Goal: Find specific page/section: Find specific page/section

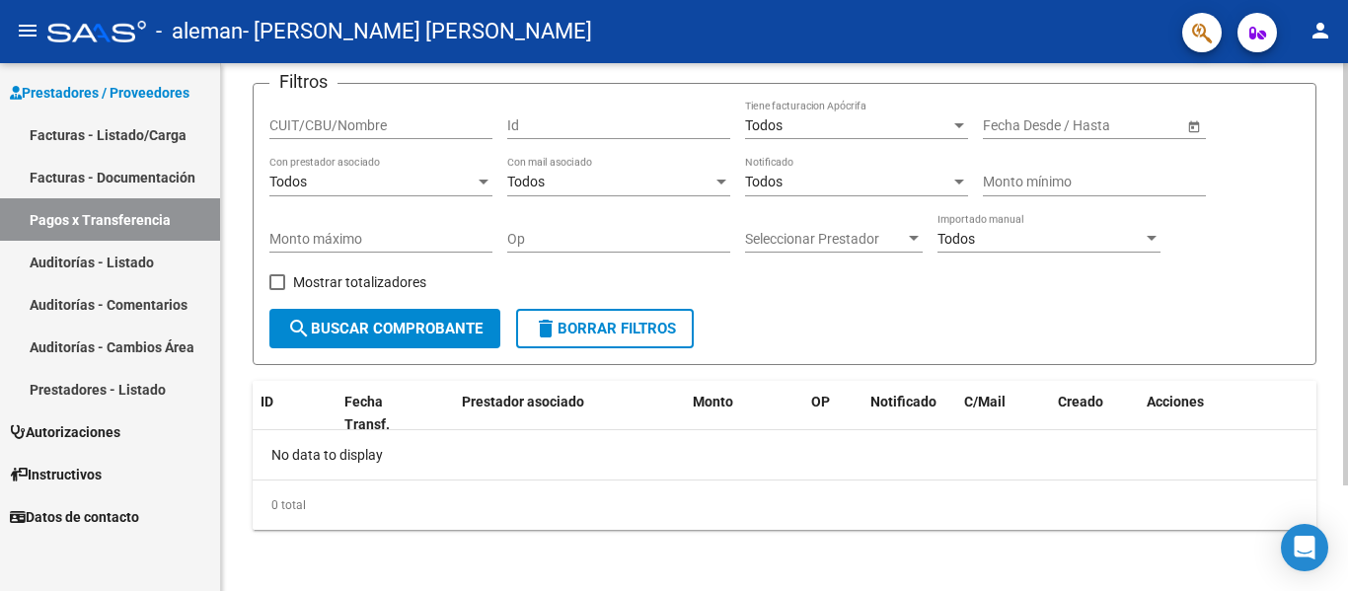
scroll to position [132, 0]
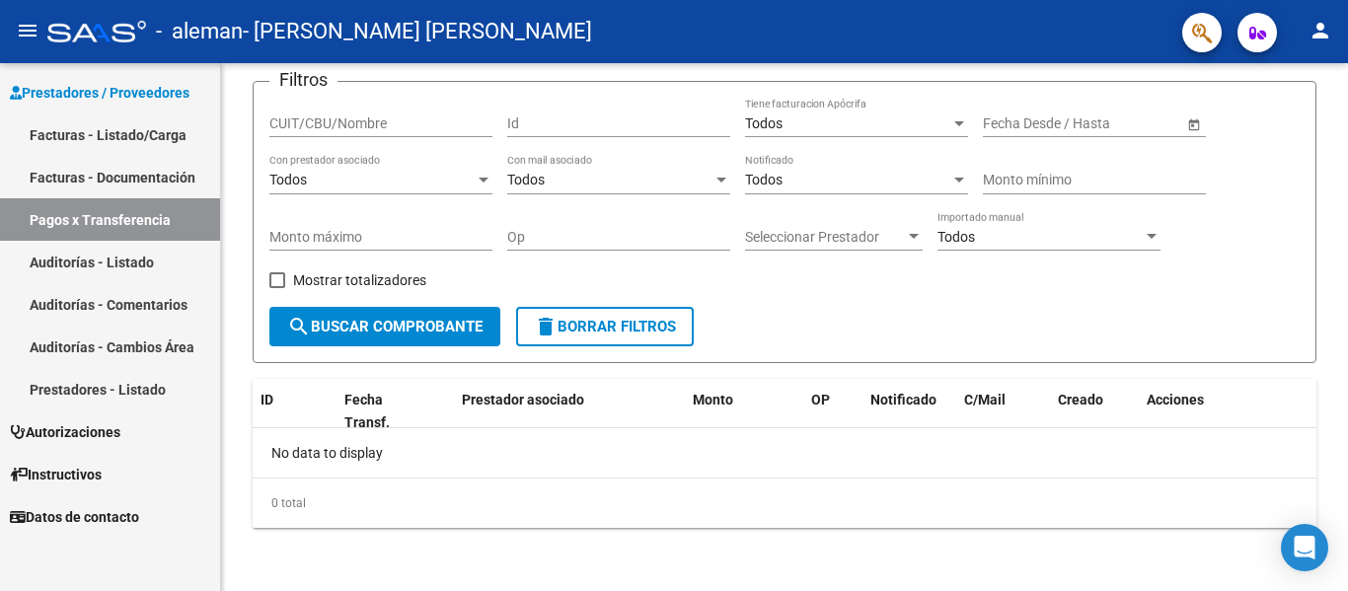
click at [148, 210] on link "Pagos x Transferencia" at bounding box center [110, 219] width 220 height 42
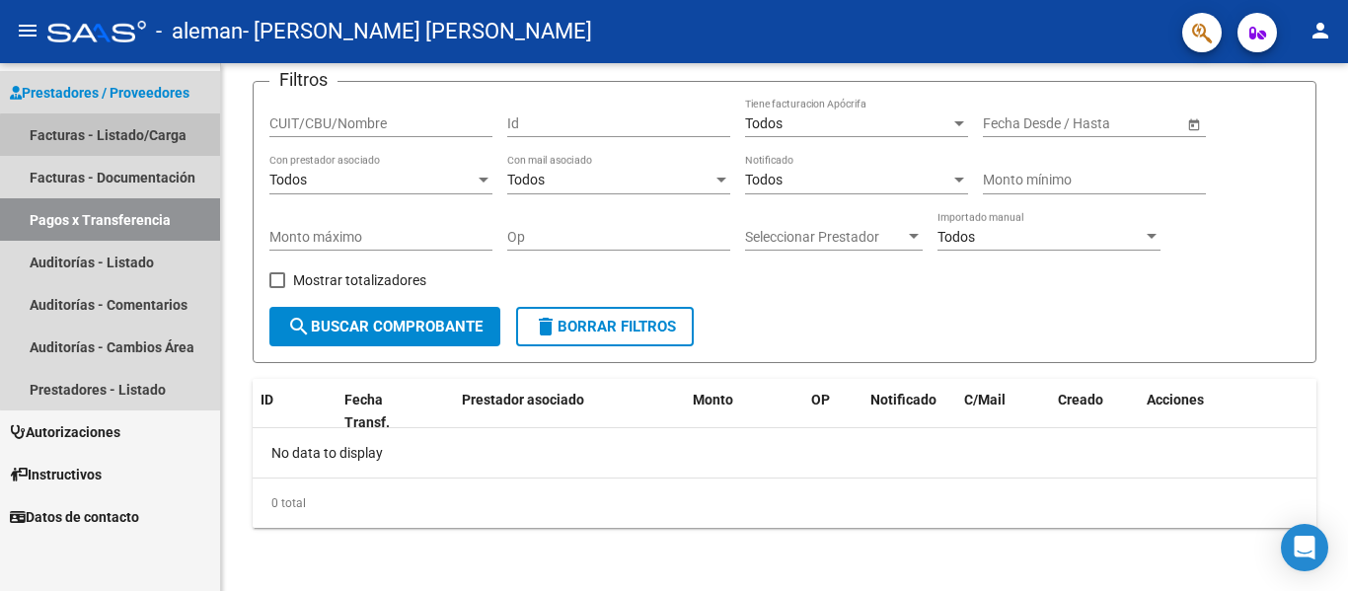
click at [185, 148] on link "Facturas - Listado/Carga" at bounding box center [110, 134] width 220 height 42
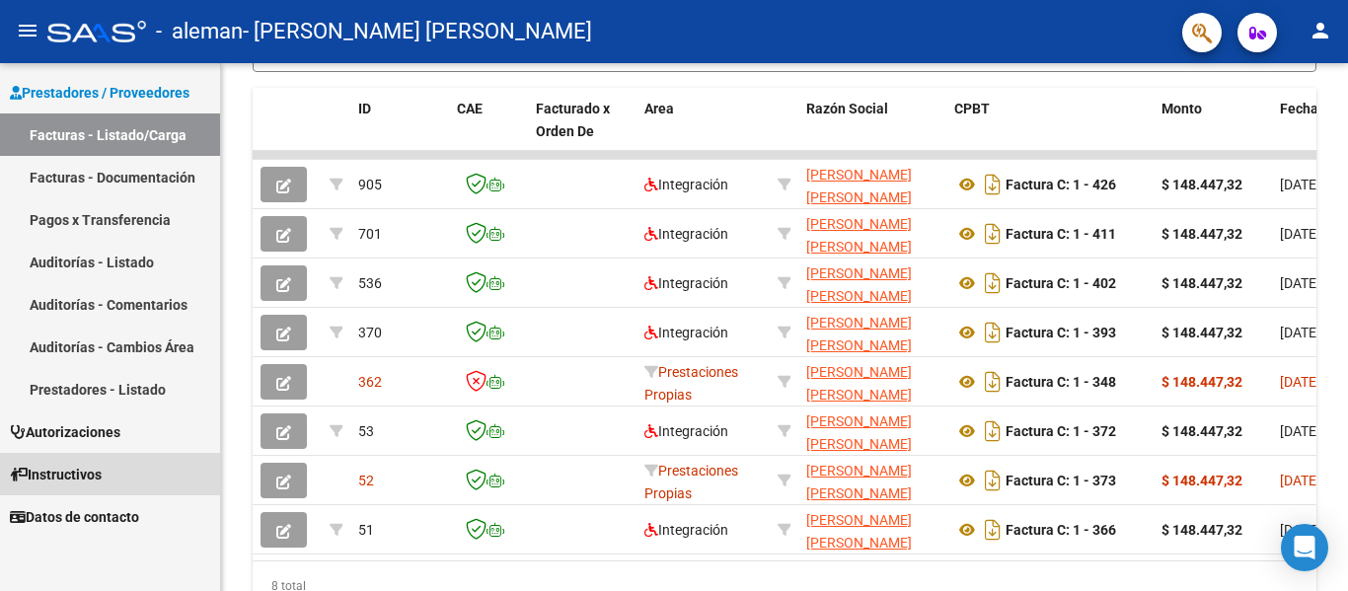
click at [13, 453] on link "Instructivos" at bounding box center [110, 474] width 220 height 42
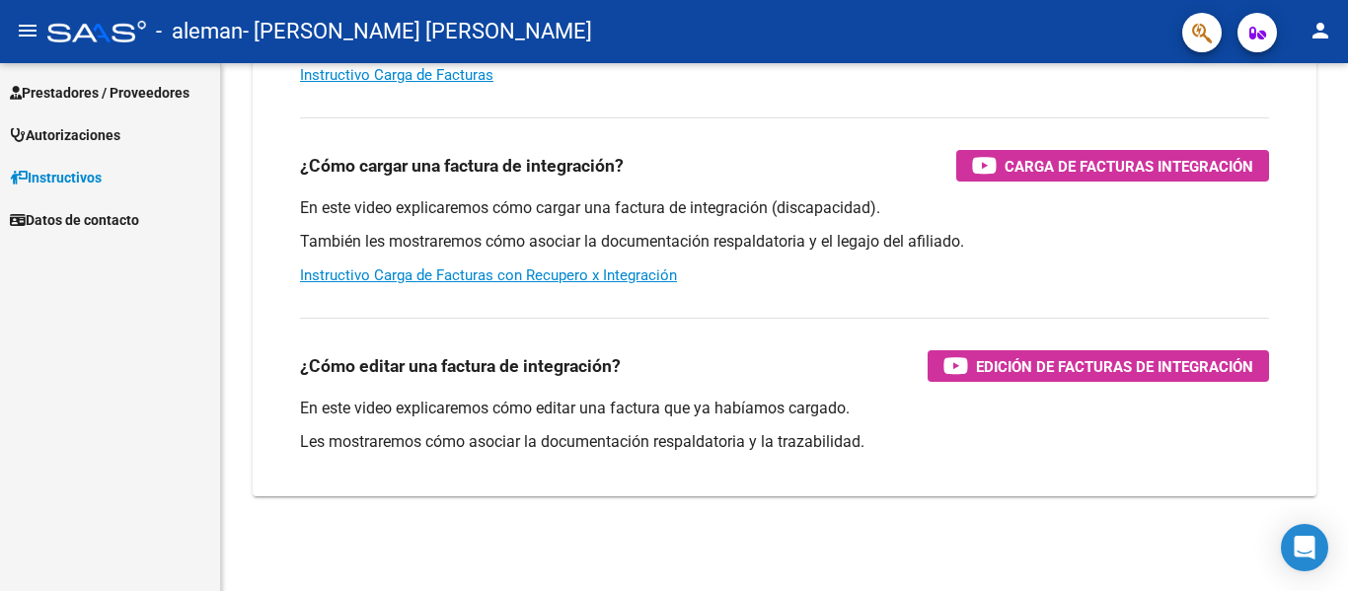
scroll to position [337, 0]
click at [13, 453] on div "Prestadores / Proveedores Facturas - Listado/Carga Facturas - Documentación Pag…" at bounding box center [110, 327] width 220 height 528
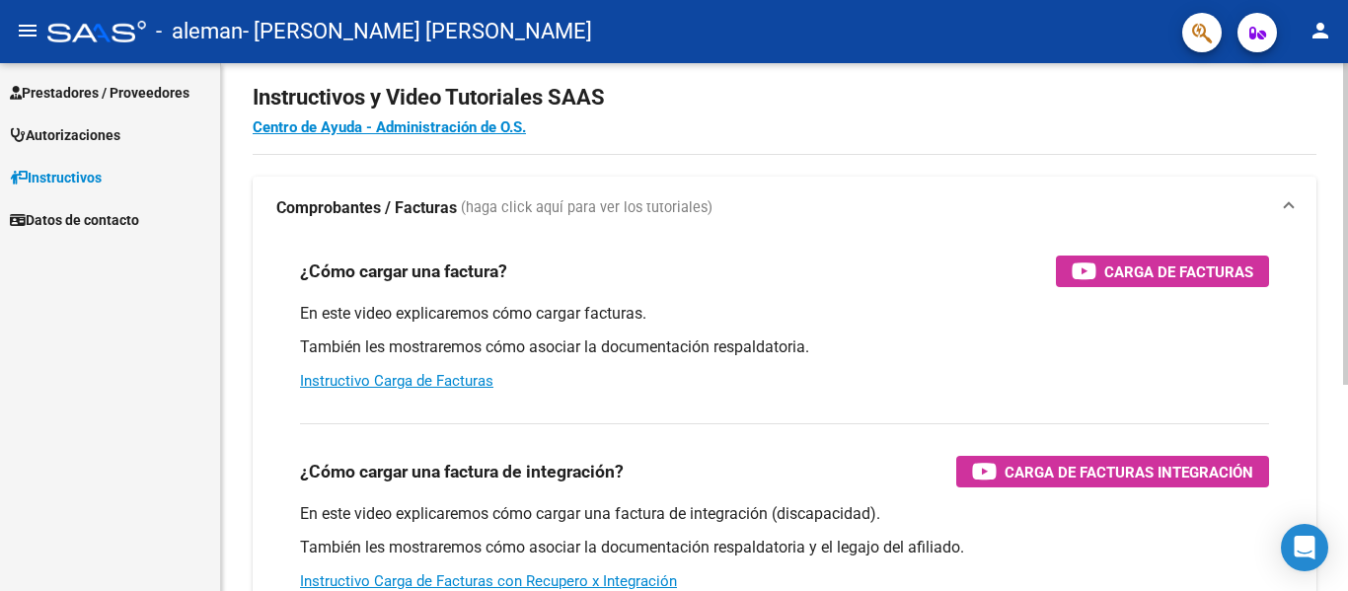
scroll to position [0, 0]
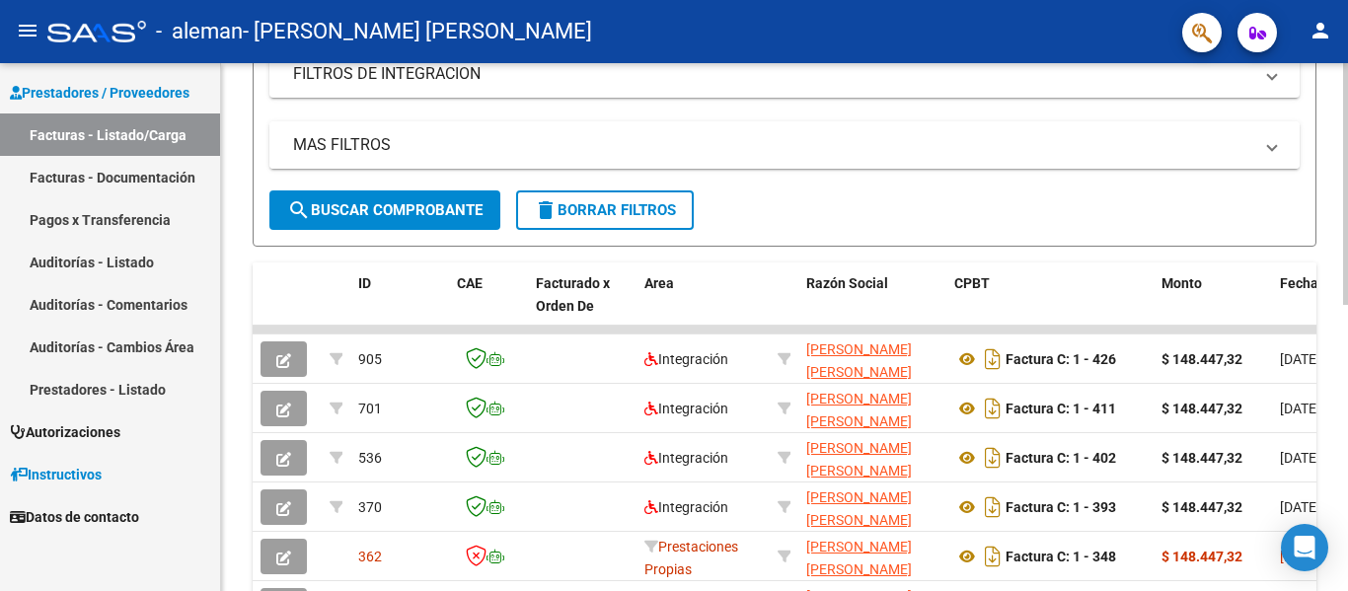
scroll to position [395, 0]
